Goal: Check status

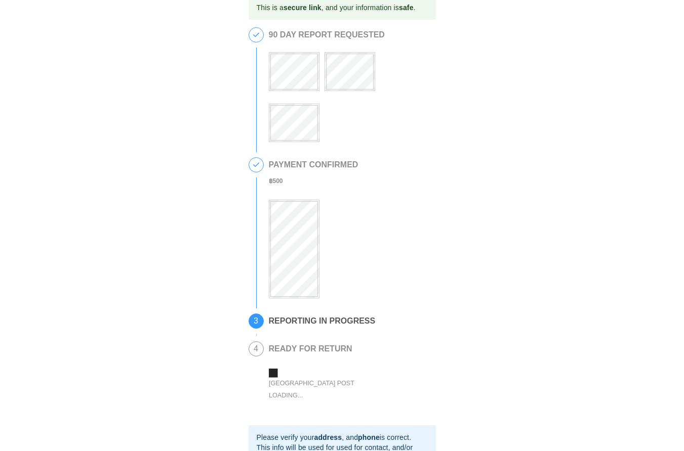
scroll to position [141, 0]
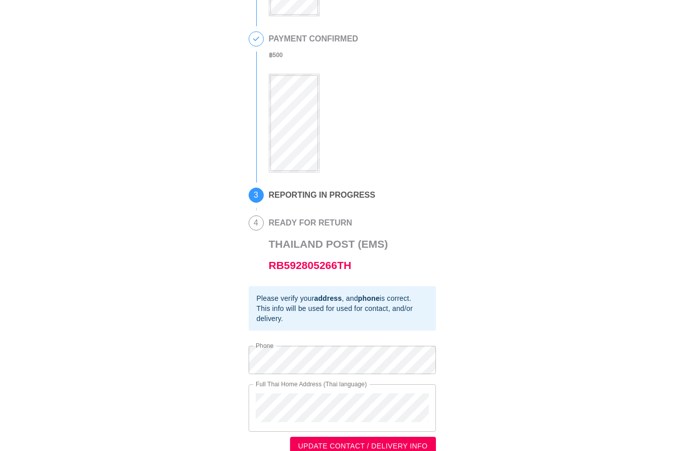
click at [498, 221] on div "This is a secure link , and your information is safe . 1 90 DAY REPORT REQUESTE…" at bounding box center [341, 162] width 663 height 586
click at [475, 146] on div "This is a secure link , and your information is safe . 1 90 DAY REPORT REQUESTE…" at bounding box center [341, 162] width 663 height 586
click at [474, 183] on div "This is a secure link , and your information is safe . 1 90 DAY REPORT REQUESTE…" at bounding box center [341, 162] width 663 height 586
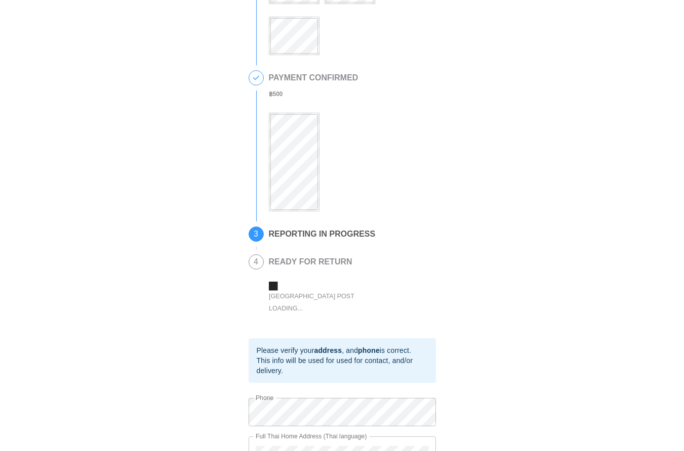
scroll to position [141, 0]
